Goal: Obtain resource: Obtain resource

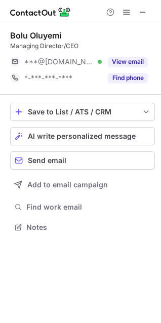
scroll to position [220, 161]
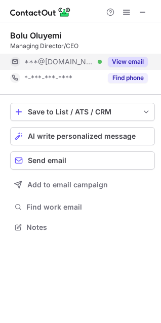
click at [120, 66] on button "View email" at bounding box center [128, 62] width 40 height 10
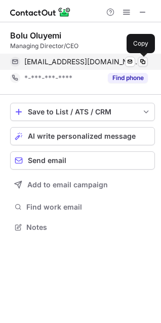
click at [139, 63] on span at bounding box center [143, 62] width 8 height 8
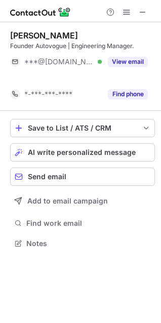
scroll to position [220, 161]
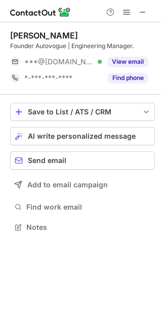
click at [127, 60] on button "View email" at bounding box center [128, 62] width 40 height 10
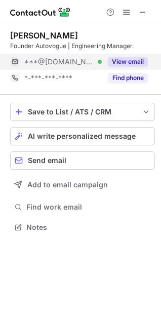
click at [102, 61] on div "***@[DOMAIN_NAME] Verified" at bounding box center [62, 61] width 77 height 9
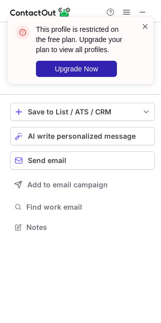
click at [147, 26] on span at bounding box center [145, 26] width 8 height 10
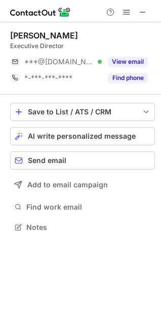
scroll to position [220, 161]
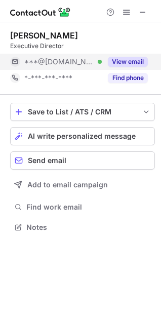
click at [116, 62] on button "View email" at bounding box center [128, 62] width 40 height 10
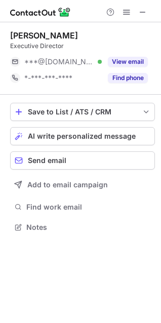
scroll to position [220, 161]
